Goal: Task Accomplishment & Management: Manage account settings

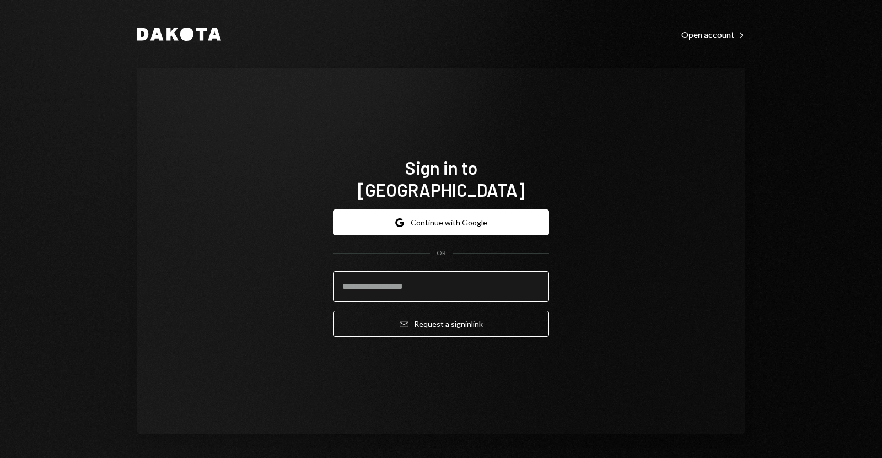
click at [469, 271] on input "email" at bounding box center [441, 286] width 216 height 31
type input "**********"
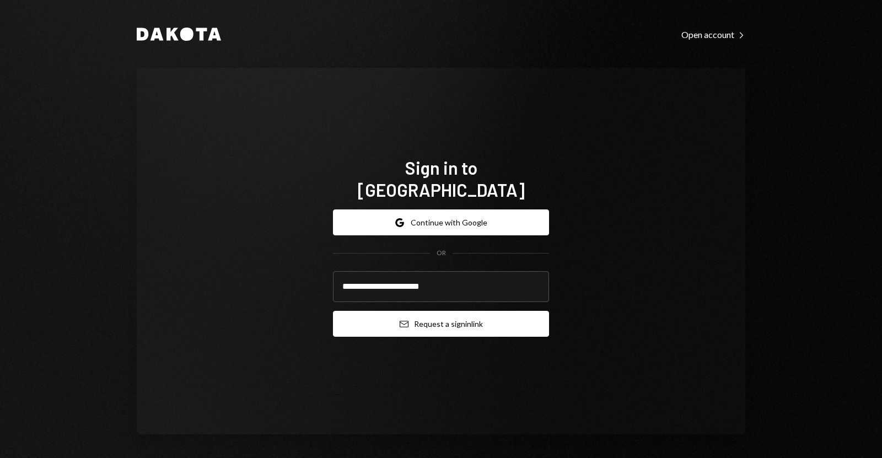
click at [456, 312] on button "Email Request a sign in link" at bounding box center [441, 324] width 216 height 26
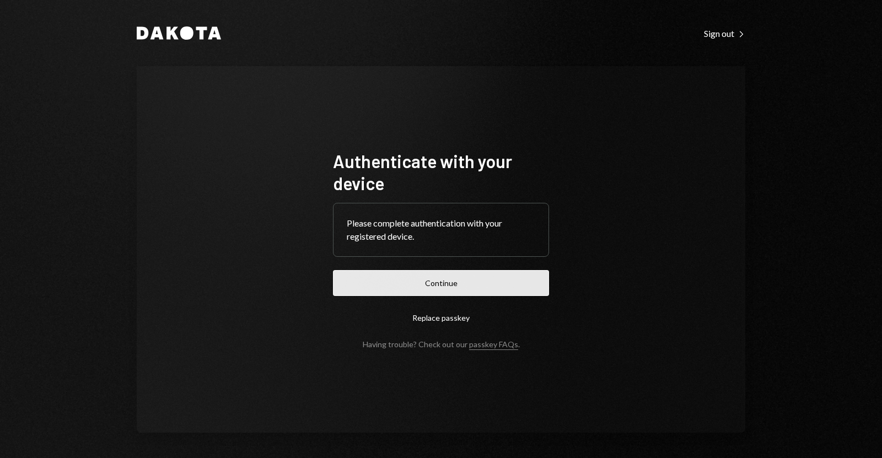
click at [392, 280] on button "Continue" at bounding box center [441, 283] width 216 height 26
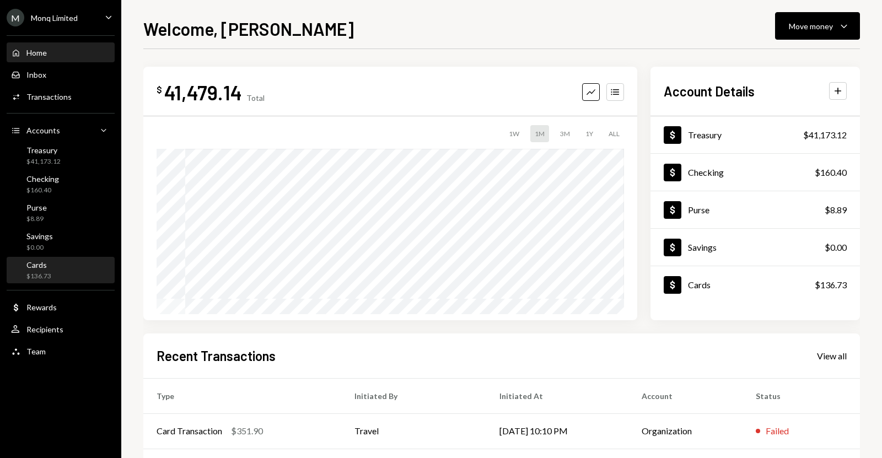
click at [49, 264] on div "Cards" at bounding box center [38, 264] width 25 height 9
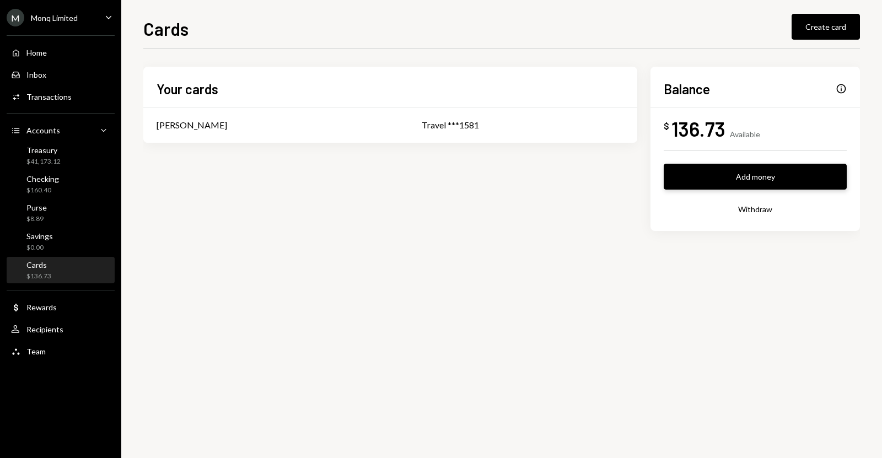
click at [721, 184] on button "Add money" at bounding box center [755, 177] width 183 height 26
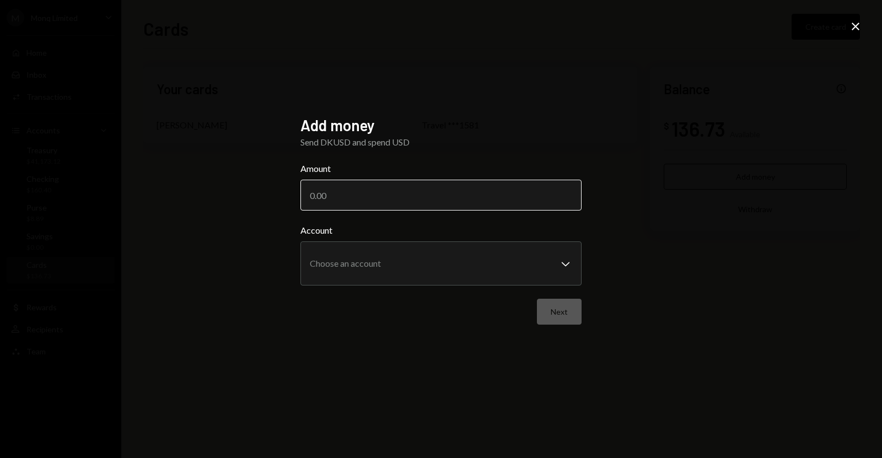
click at [476, 196] on input "Amount" at bounding box center [441, 195] width 281 height 31
type input "500"
click at [458, 269] on body "**********" at bounding box center [441, 229] width 882 height 458
click at [547, 303] on button "Next" at bounding box center [559, 312] width 45 height 26
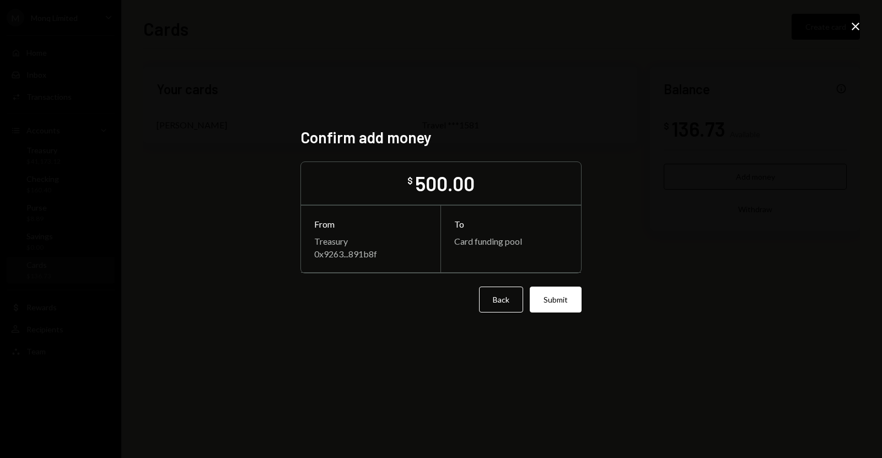
click at [548, 304] on button "Submit" at bounding box center [556, 300] width 52 height 26
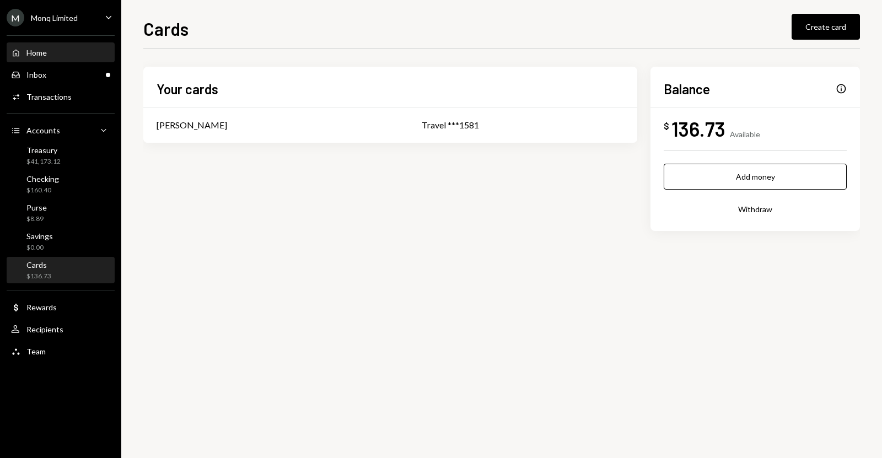
click at [70, 53] on div "Home Home" at bounding box center [60, 53] width 99 height 10
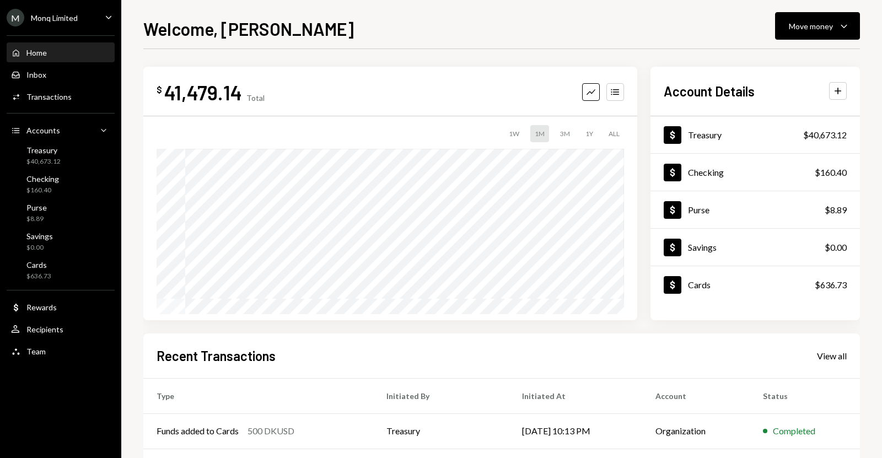
click at [132, 92] on div "Welcome, [PERSON_NAME] Move money Caret Down $ 41,479.14 Total Graph Accounts 1…" at bounding box center [501, 229] width 761 height 458
click at [71, 58] on div "Home Home" at bounding box center [60, 53] width 99 height 19
